Goal: Find specific page/section: Find specific page/section

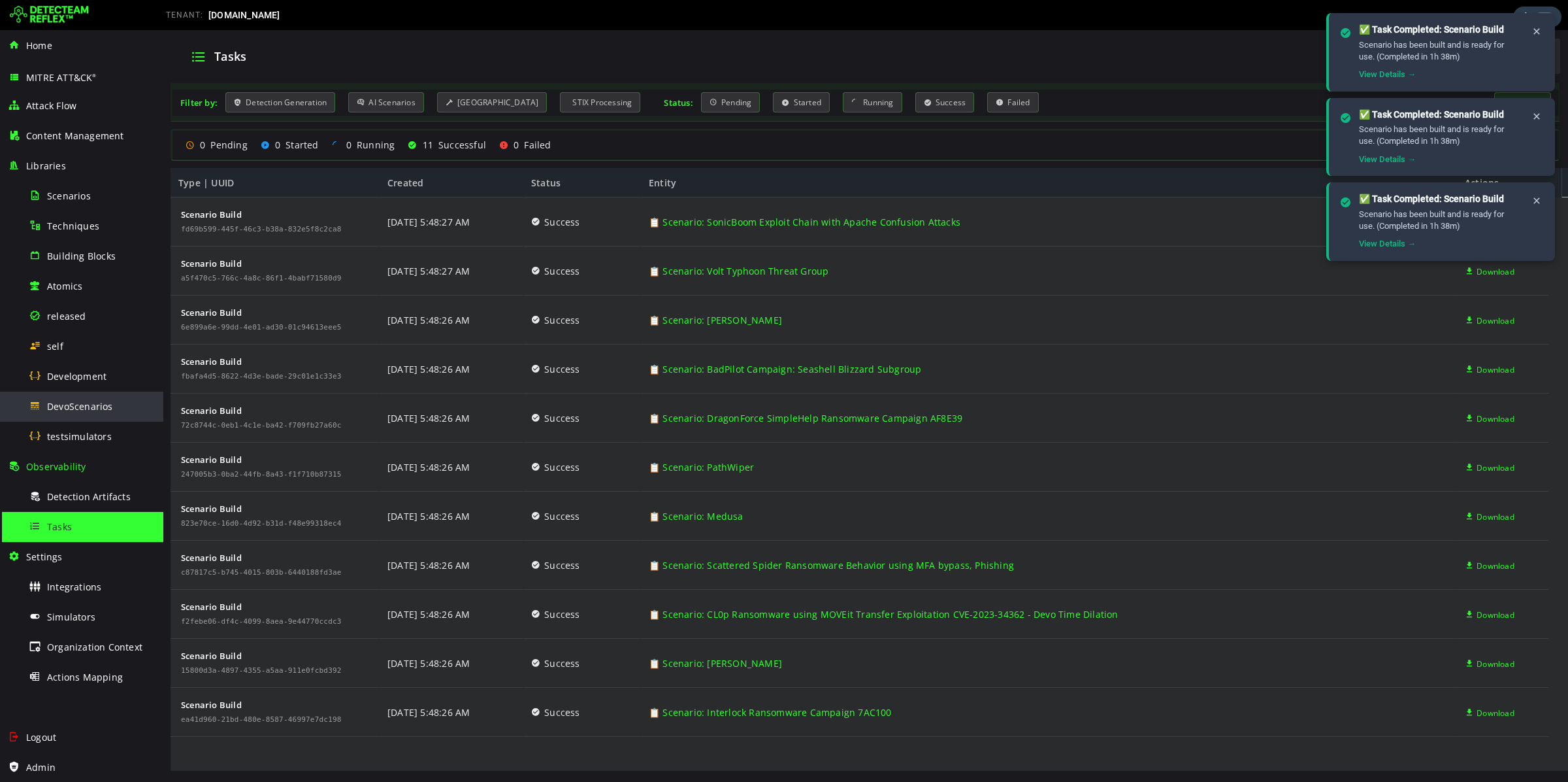
click at [72, 410] on span "DevoScenarios" at bounding box center [80, 406] width 66 height 12
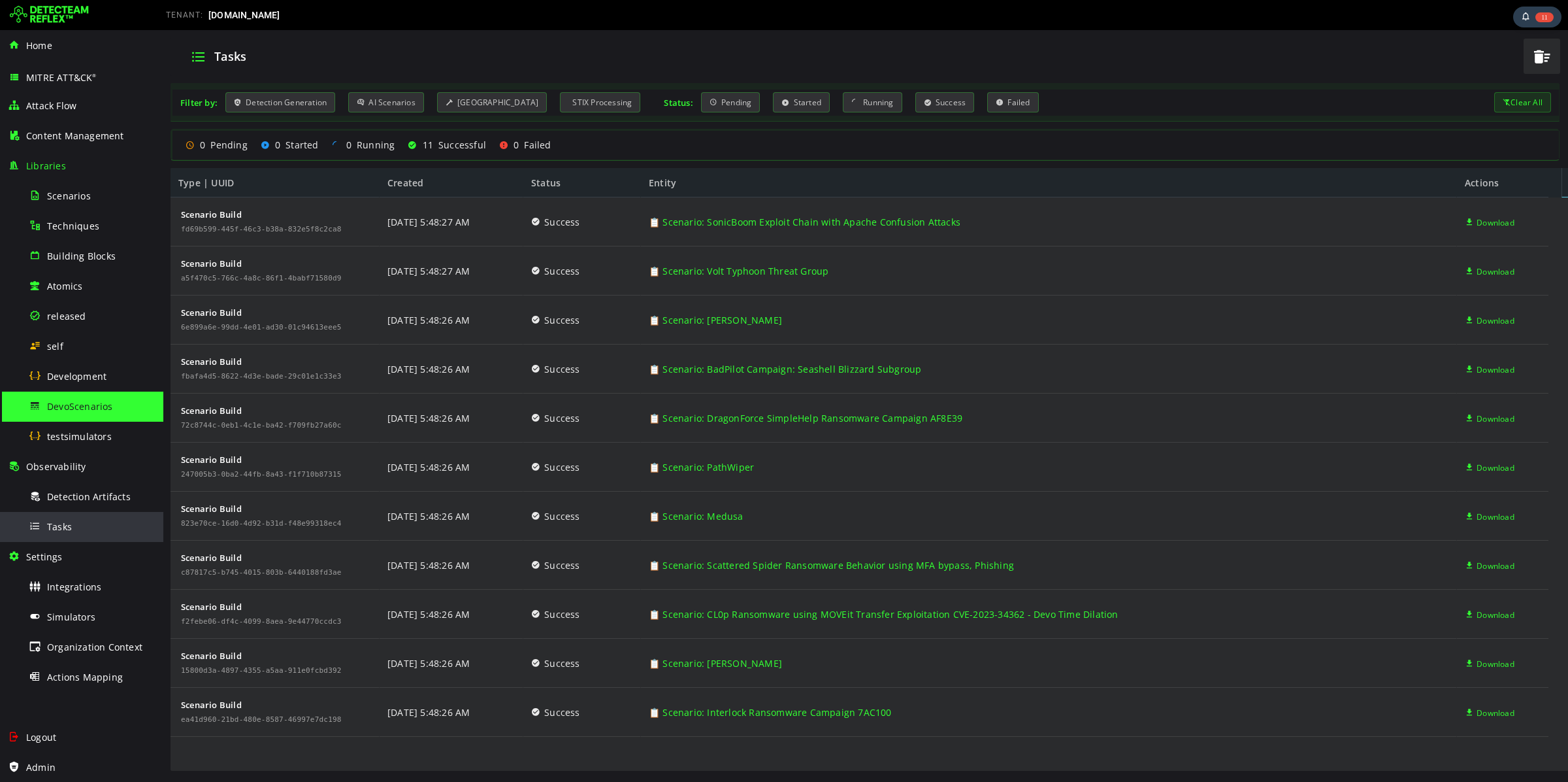
click at [79, 523] on div "Tasks" at bounding box center [92, 527] width 127 height 29
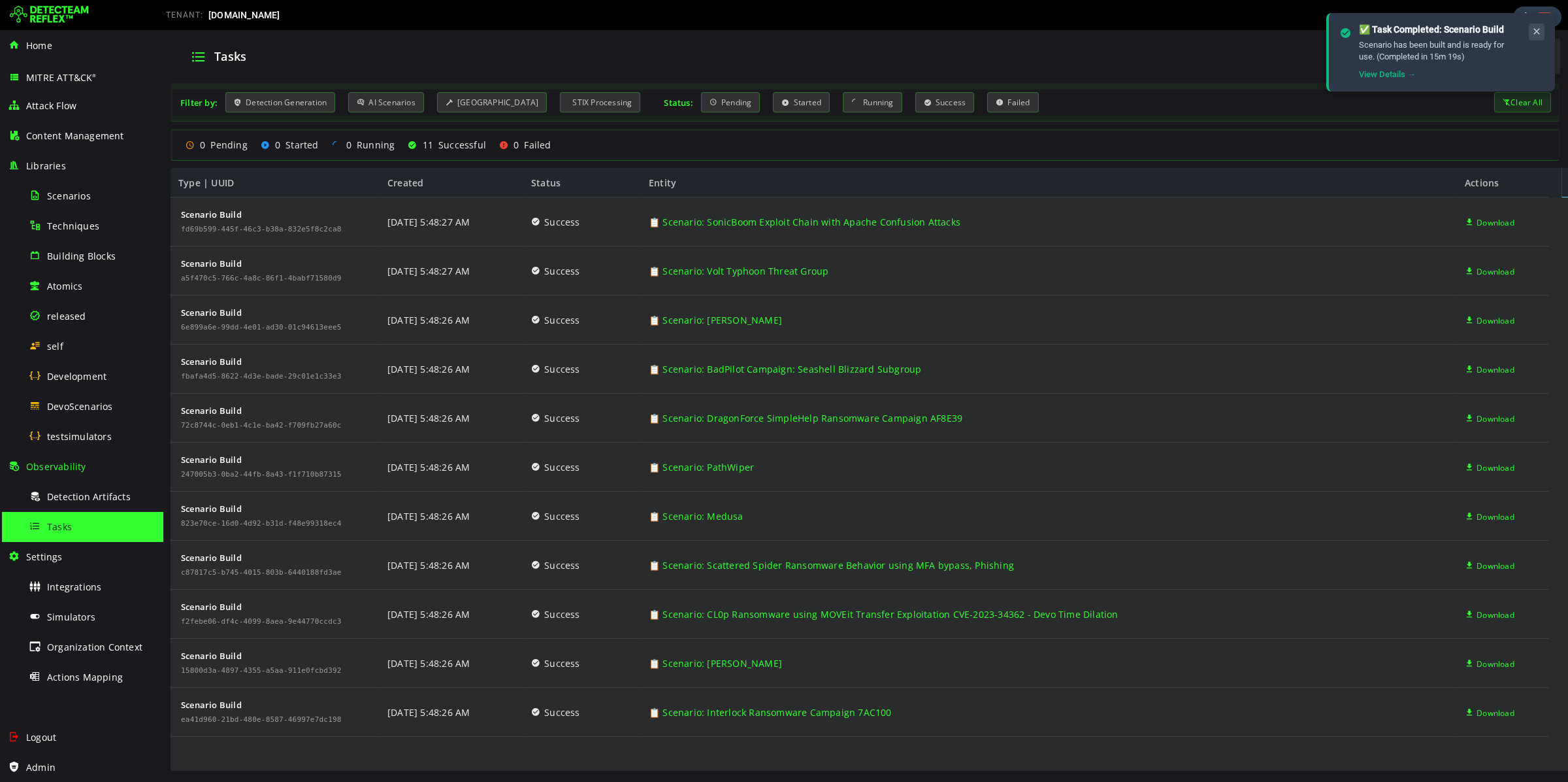
click at [1539, 27] on icon at bounding box center [1537, 31] width 10 height 11
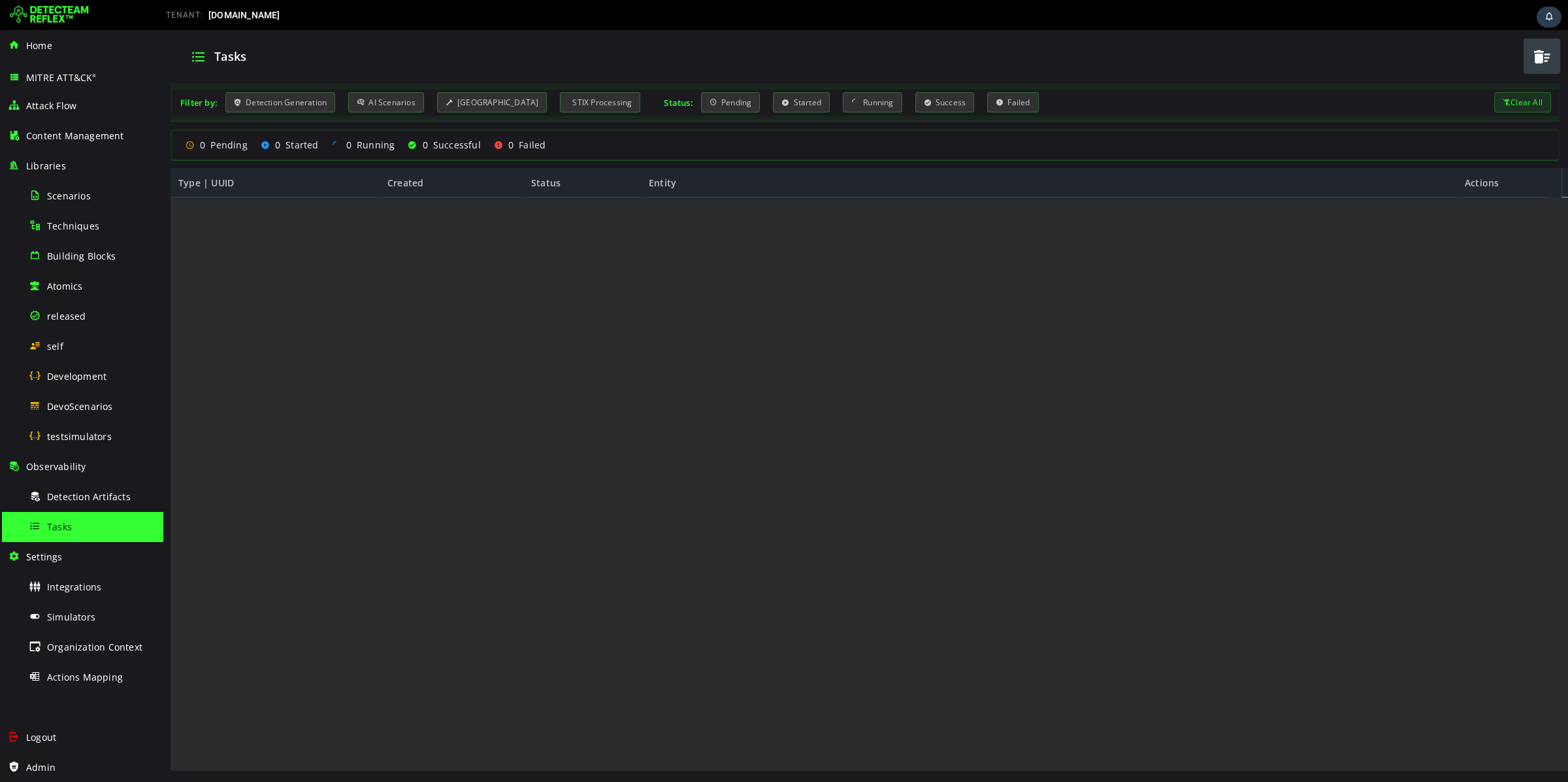
click at [70, 15] on img at bounding box center [49, 15] width 79 height 21
